Goal: Task Accomplishment & Management: Manage account settings

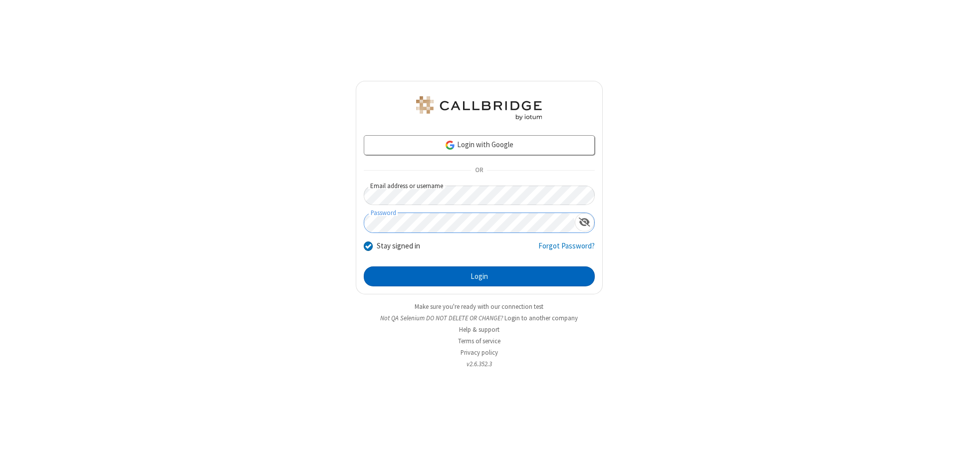
click at [479, 276] on button "Login" at bounding box center [479, 276] width 231 height 20
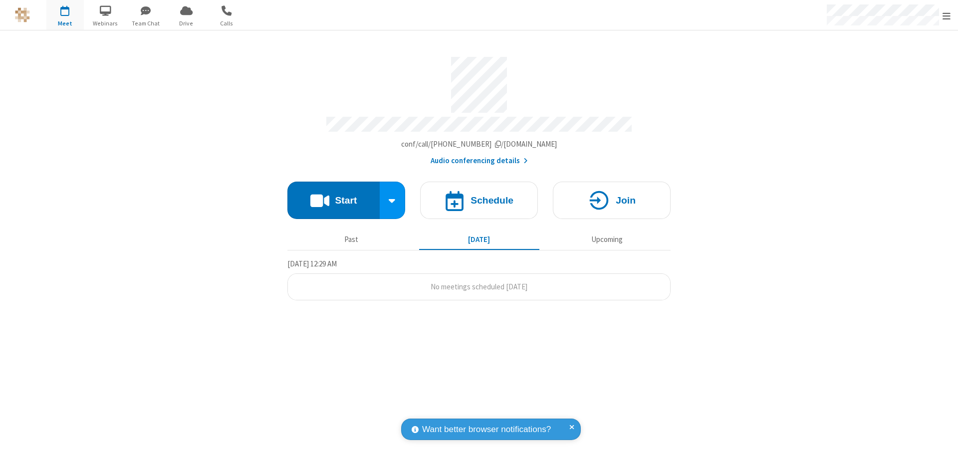
click at [946, 15] on span "Open menu" at bounding box center [946, 16] width 8 height 10
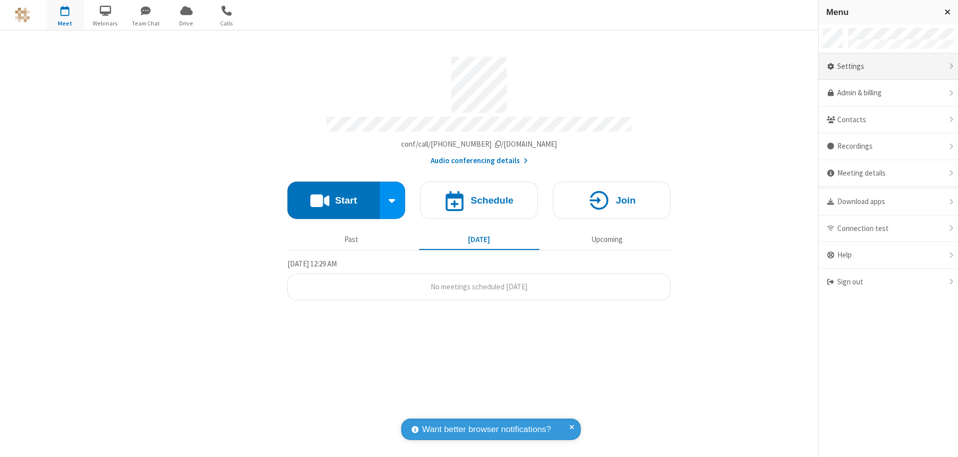
click at [888, 66] on div "Settings" at bounding box center [888, 66] width 139 height 27
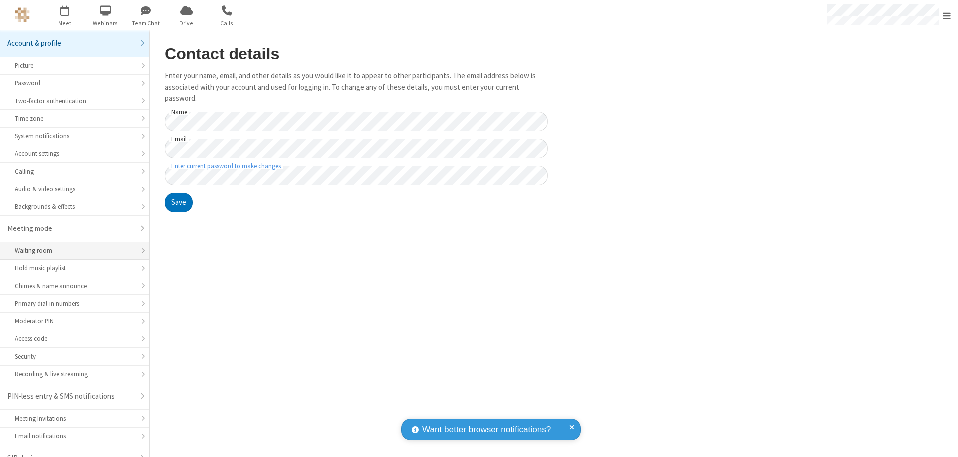
click at [71, 246] on div "Waiting room" at bounding box center [74, 250] width 119 height 9
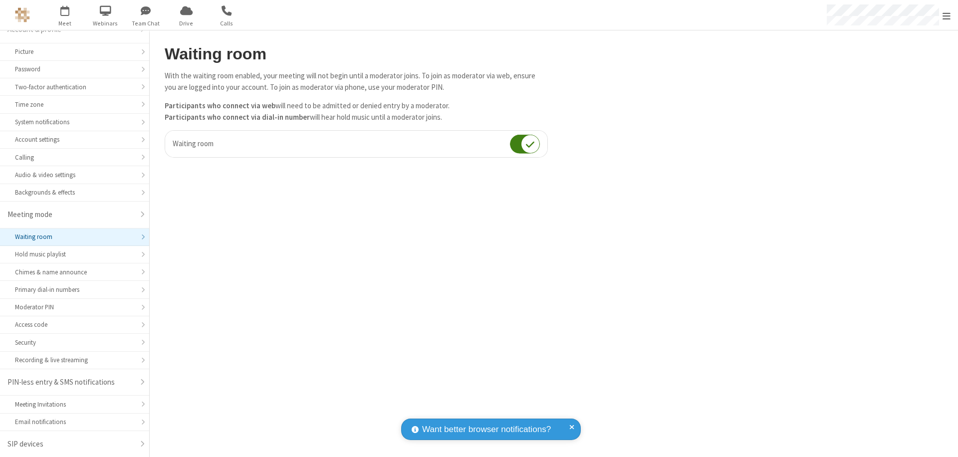
click at [525, 144] on input "checkbox" at bounding box center [525, 143] width 30 height 19
checkbox input "false"
click at [946, 15] on span "Open menu" at bounding box center [946, 16] width 8 height 10
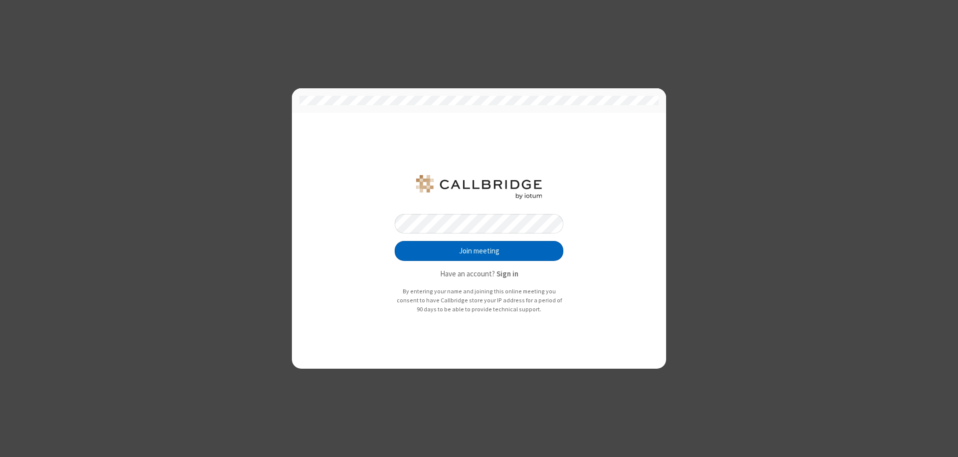
click at [479, 251] on button "Join meeting" at bounding box center [479, 251] width 169 height 20
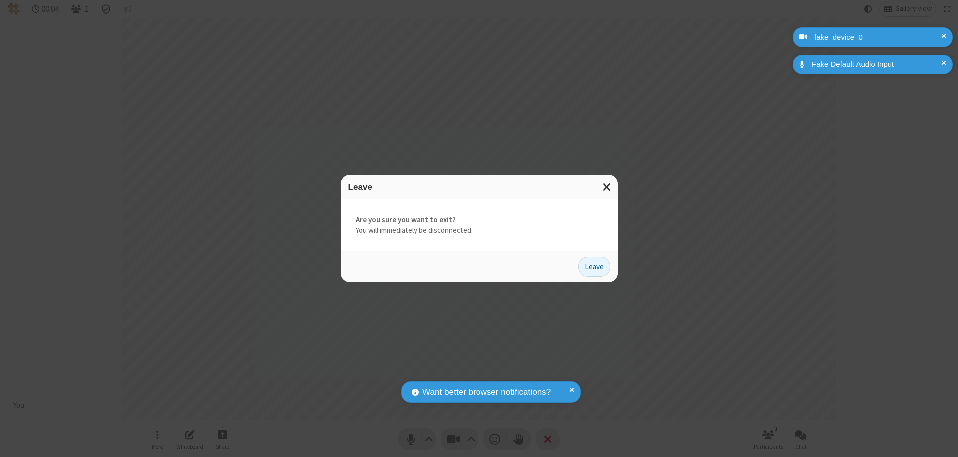
click at [594, 266] on button "Leave" at bounding box center [594, 267] width 32 height 20
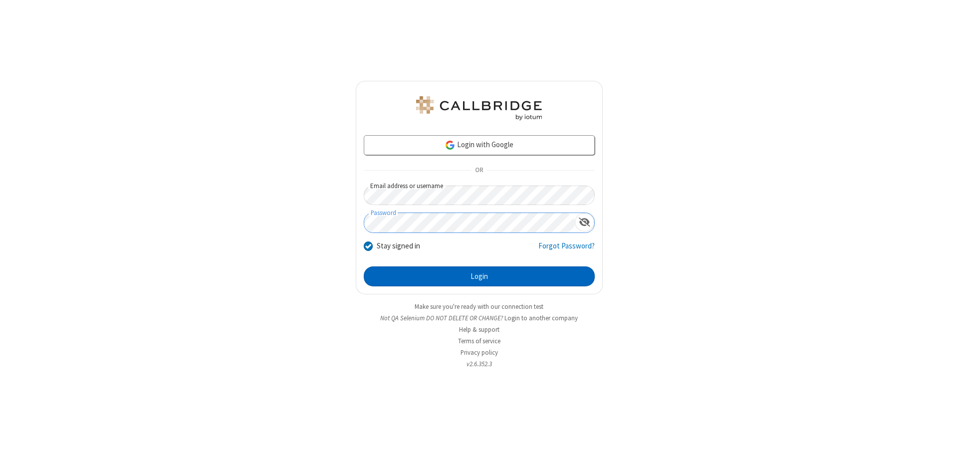
click at [479, 276] on button "Login" at bounding box center [479, 276] width 231 height 20
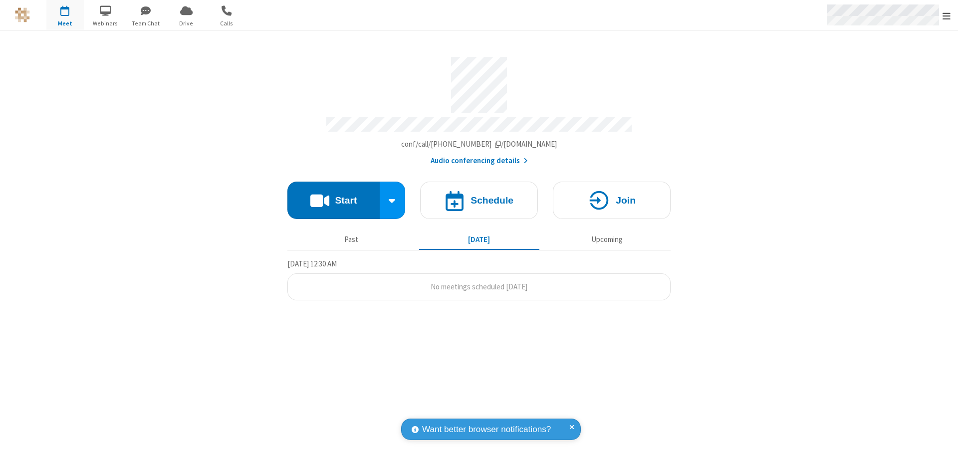
click at [946, 15] on span "Open menu" at bounding box center [946, 16] width 8 height 10
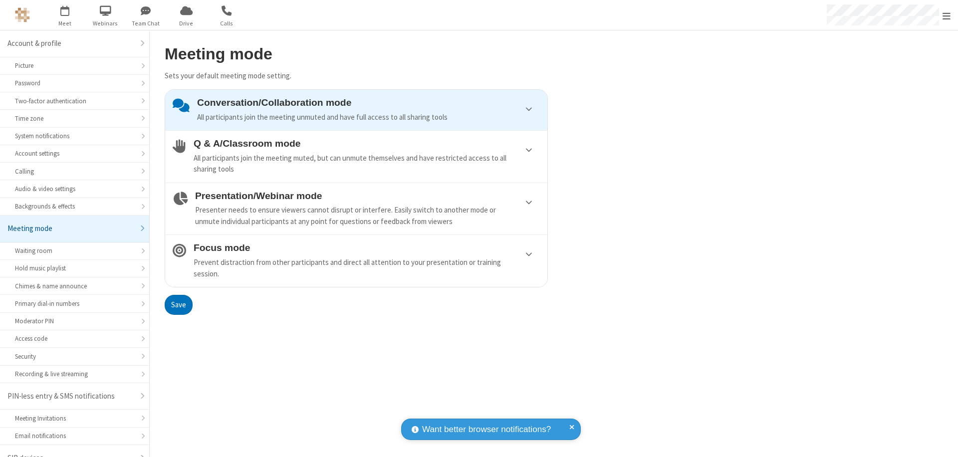
scroll to position [14, 0]
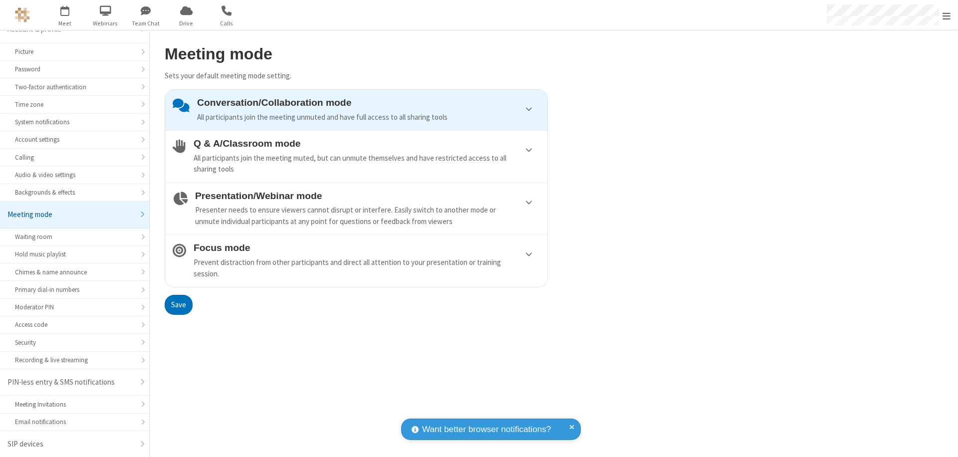
click at [356, 110] on div "Conversation/Collaboration mode All participants join the meeting unmuted and h…" at bounding box center [368, 109] width 343 height 25
click at [178, 304] on button "Save" at bounding box center [179, 305] width 28 height 20
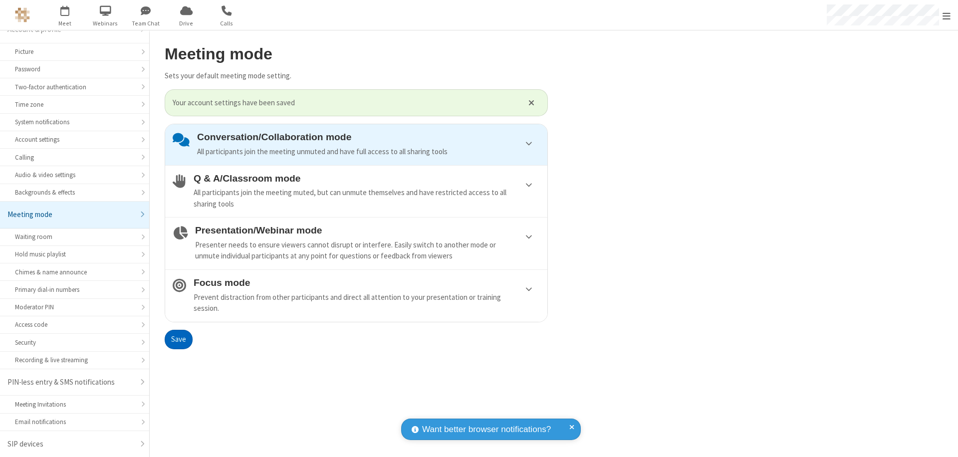
click at [946, 15] on span "Open menu" at bounding box center [946, 16] width 8 height 10
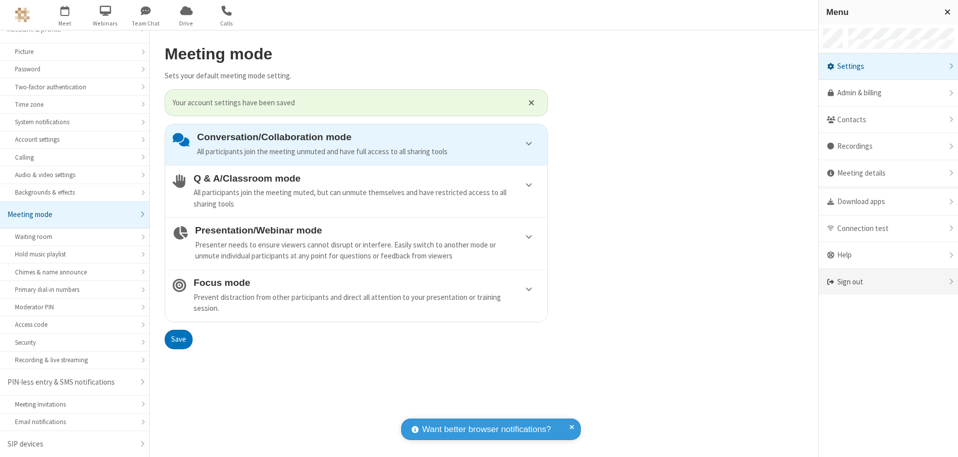
click at [888, 282] on div "Sign out" at bounding box center [888, 282] width 139 height 26
